Goal: Ask a question

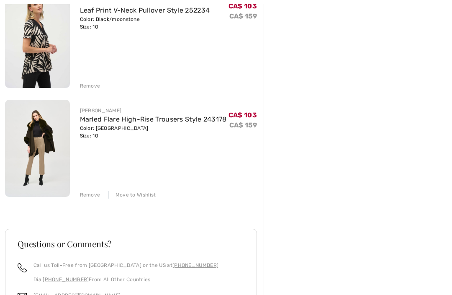
scroll to position [227, 0]
click at [107, 120] on link "Marled Flare High-Rise Trousers Style 243178" at bounding box center [153, 119] width 147 height 8
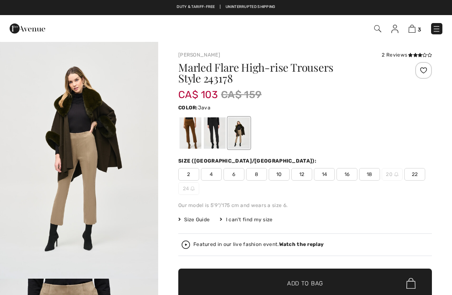
checkbox input "true"
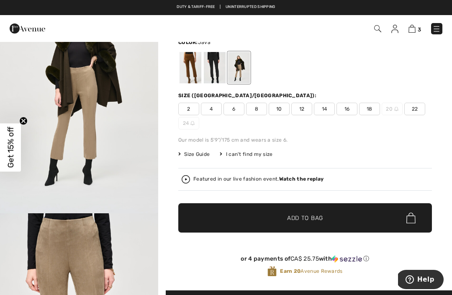
scroll to position [56, 0]
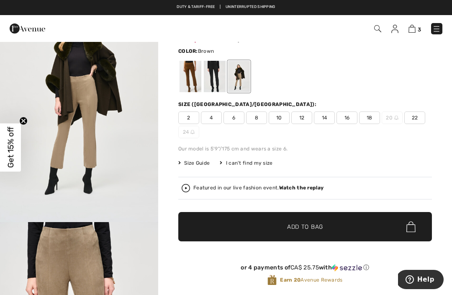
click at [194, 80] on div at bounding box center [191, 76] width 22 height 31
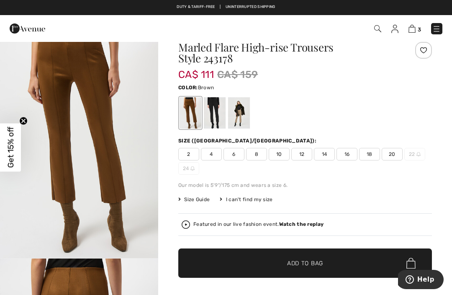
scroll to position [1, 0]
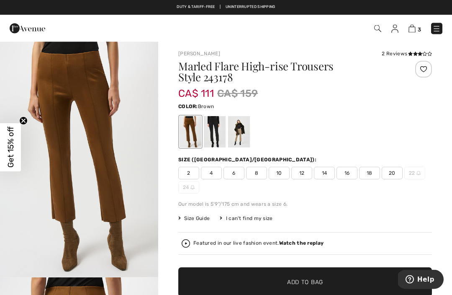
click at [417, 280] on span "Help" at bounding box center [411, 278] width 12 height 8
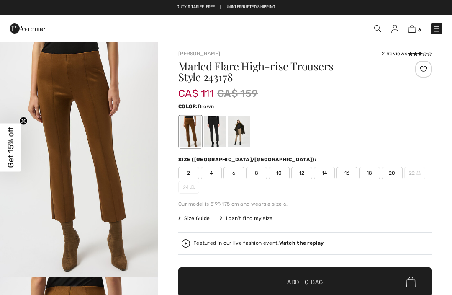
scroll to position [0, 0]
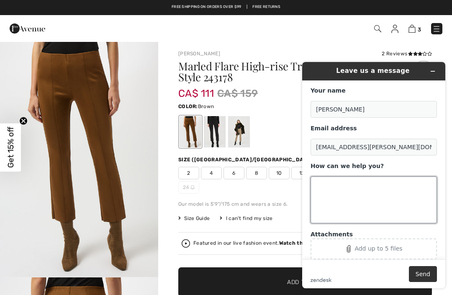
click at [330, 185] on textarea "How can we help you?" at bounding box center [373, 199] width 126 height 47
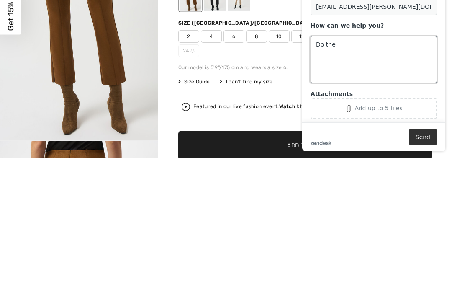
scroll to position [4, 0]
click at [389, 108] on div "Add up to 5 files" at bounding box center [378, 107] width 48 height 7
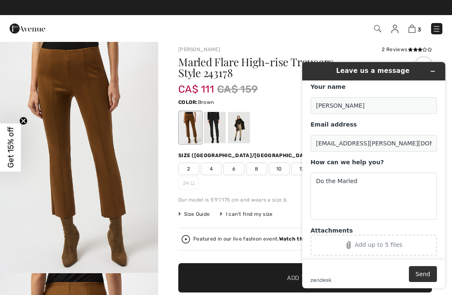
scroll to position [5, 0]
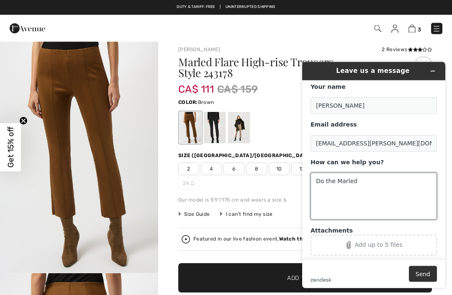
click at [365, 182] on textarea "Do the Marled" at bounding box center [373, 195] width 126 height 47
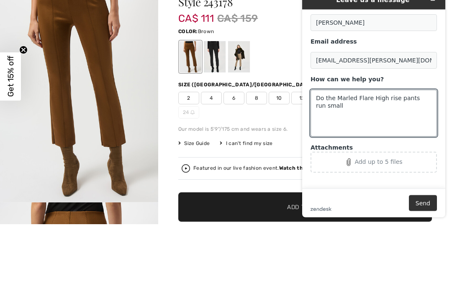
scroll to position [76, 0]
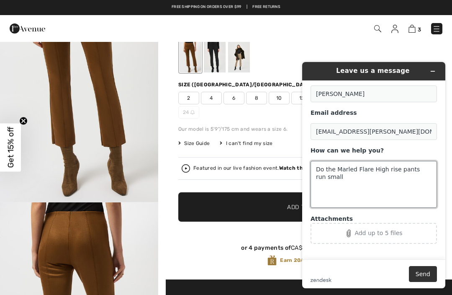
type textarea "Do the Marled Flare High rise pants run small"
click at [423, 280] on button "Send" at bounding box center [423, 274] width 28 height 16
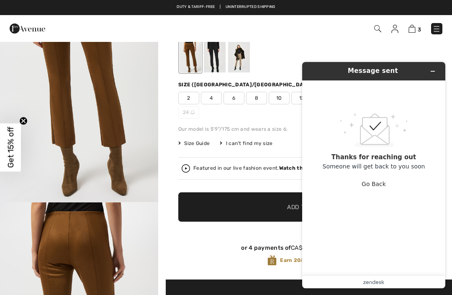
click at [383, 189] on button "Go Back" at bounding box center [374, 184] width 24 height 16
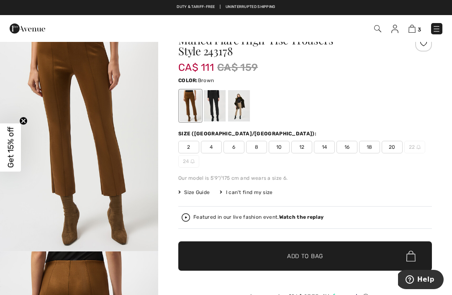
scroll to position [0, 0]
